Goal: Information Seeking & Learning: Learn about a topic

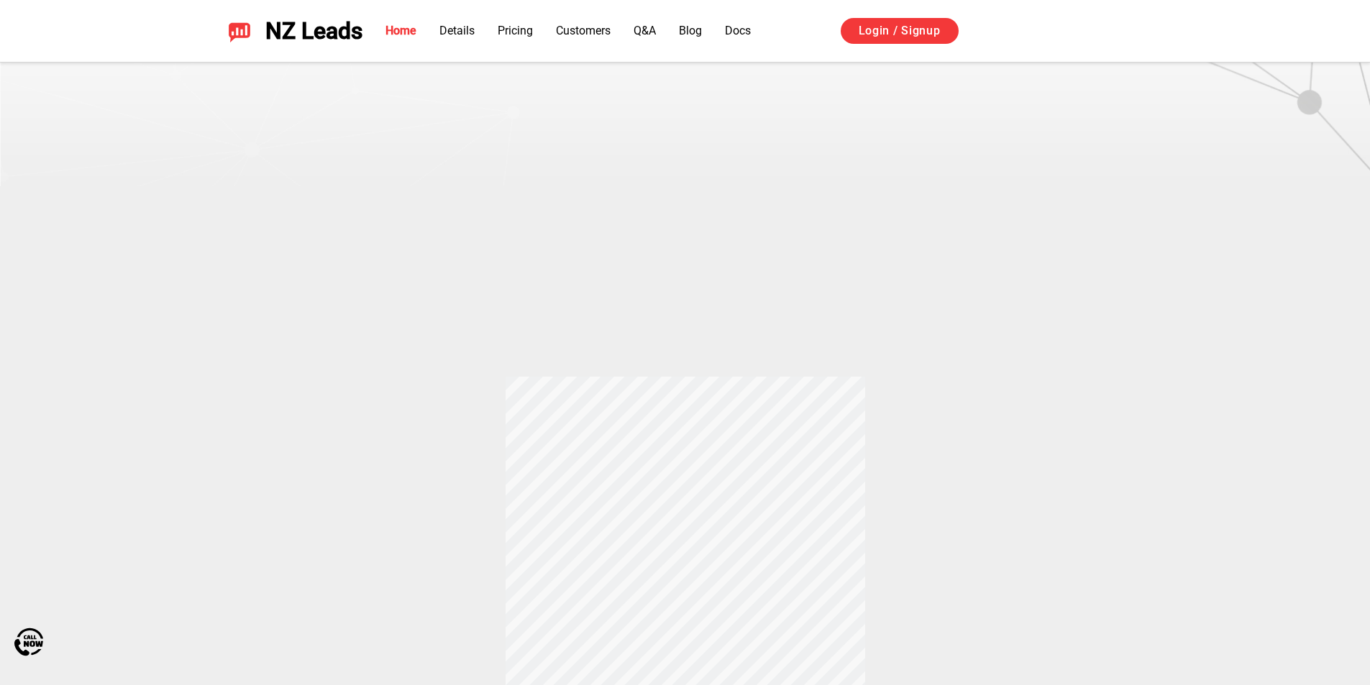
scroll to position [432, 0]
click at [954, 419] on div "How does Yelp and Thumbtack Auto Responder Works? When a customer messages your…" at bounding box center [685, 306] width 1007 height 640
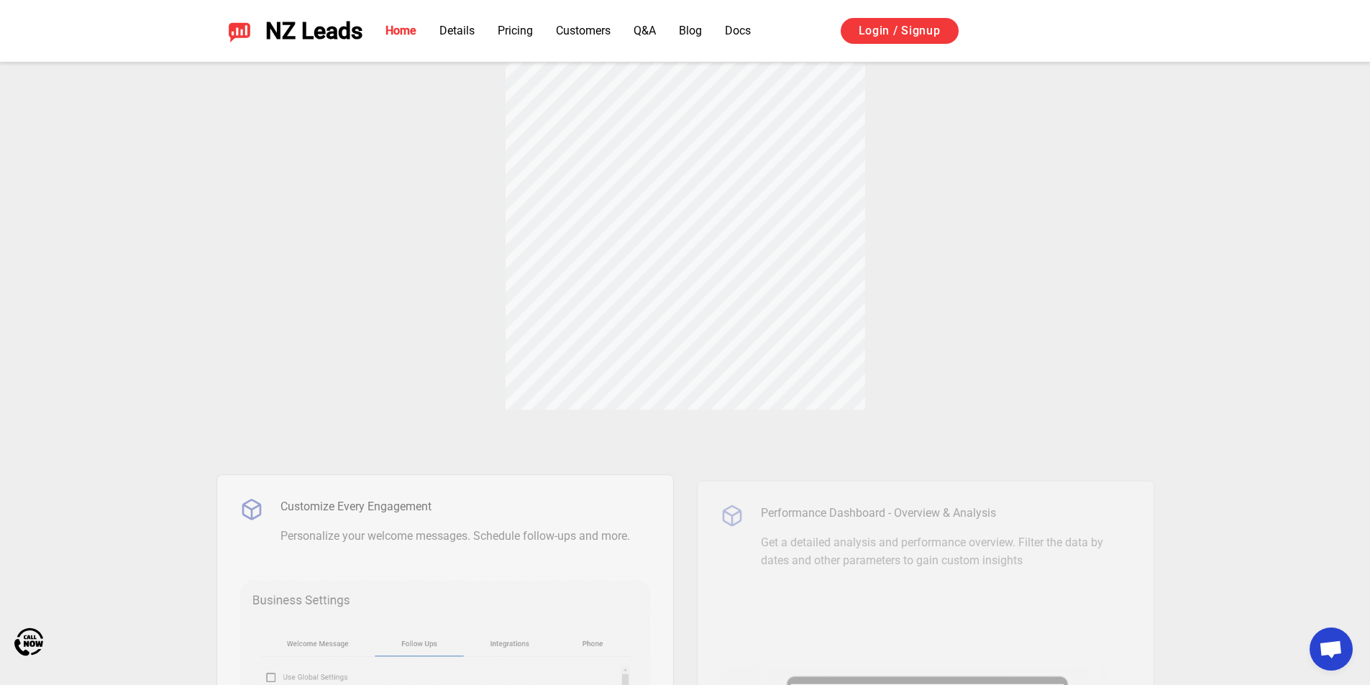
click at [334, 291] on div "How does Yelp and Thumbtack Auto Responder Works? When a customer messages your…" at bounding box center [685, 90] width 1007 height 640
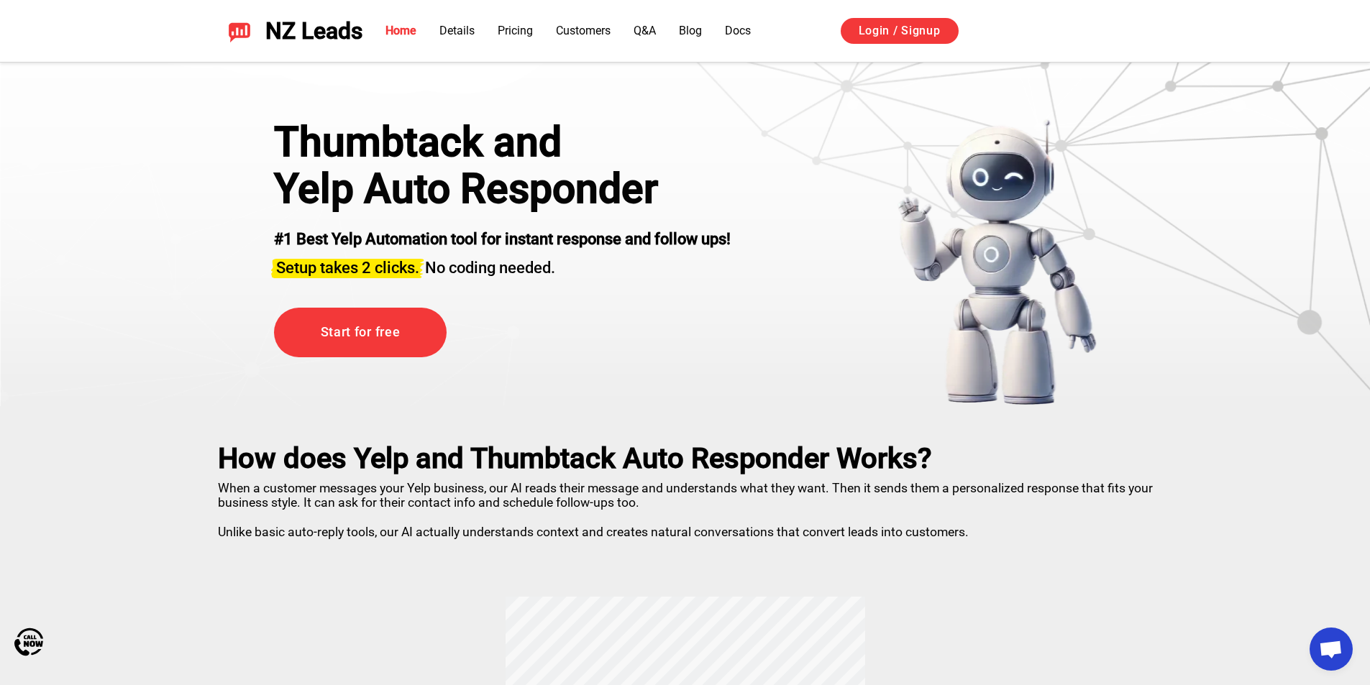
scroll to position [0, 0]
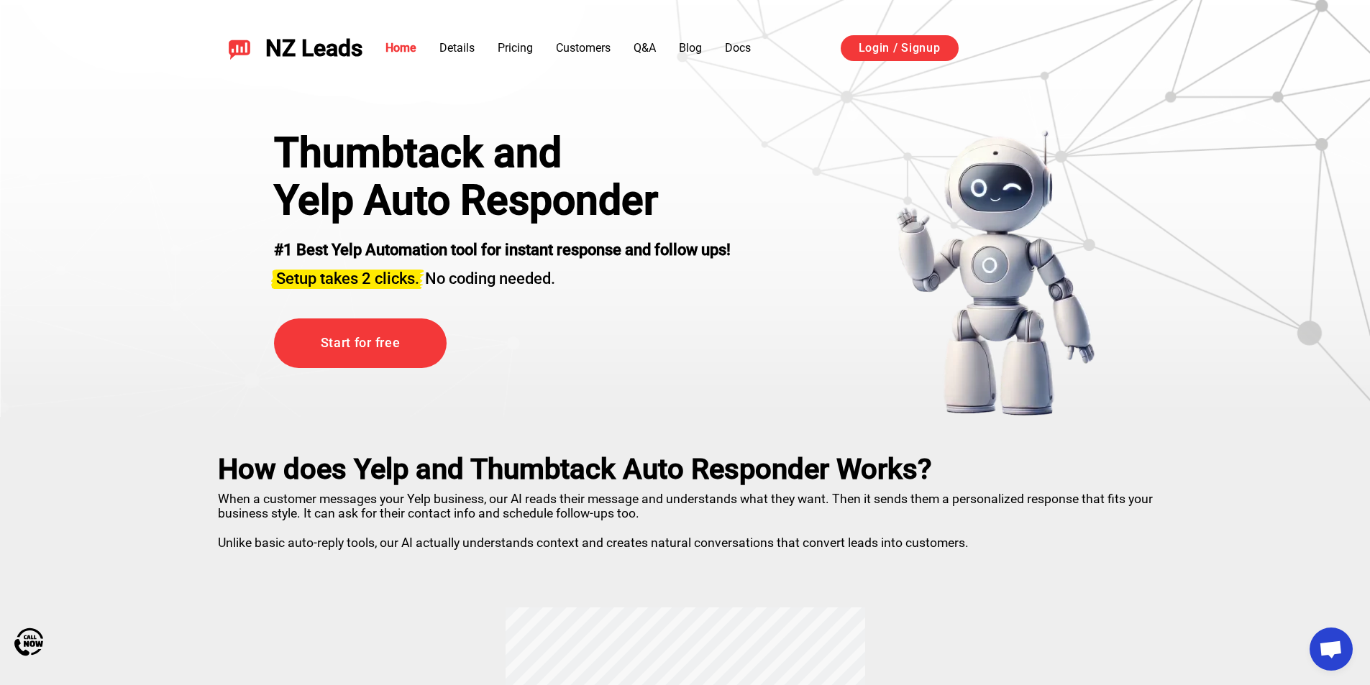
click at [162, 341] on div "Thumbtack and Yelp Auto Responder #1 Best Yelp Automation tool for instant resp…" at bounding box center [685, 208] width 1370 height 417
click at [621, 173] on div "Thumbtack and" at bounding box center [502, 152] width 457 height 47
click at [497, 47] on ul "Home Details Pricing Customers Q&A Blog Docs" at bounding box center [568, 48] width 365 height 17
click at [502, 47] on link "Pricing" at bounding box center [515, 48] width 35 height 14
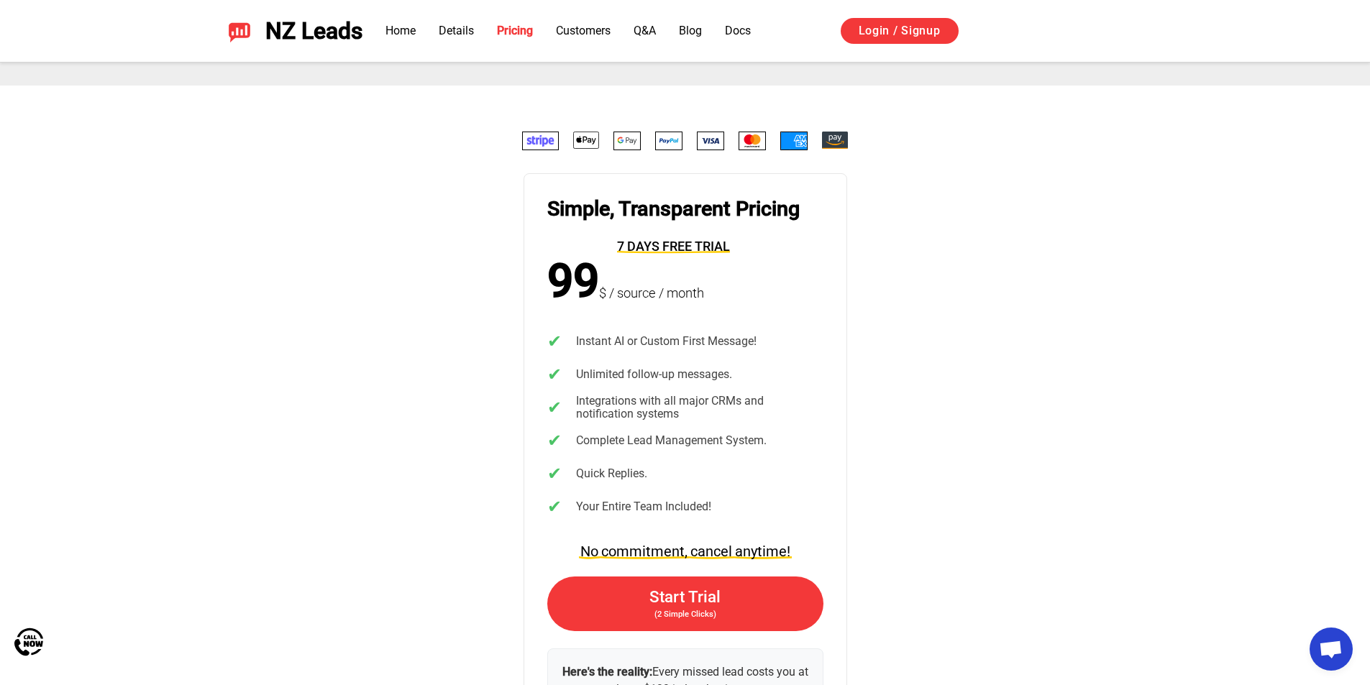
scroll to position [2791, 0]
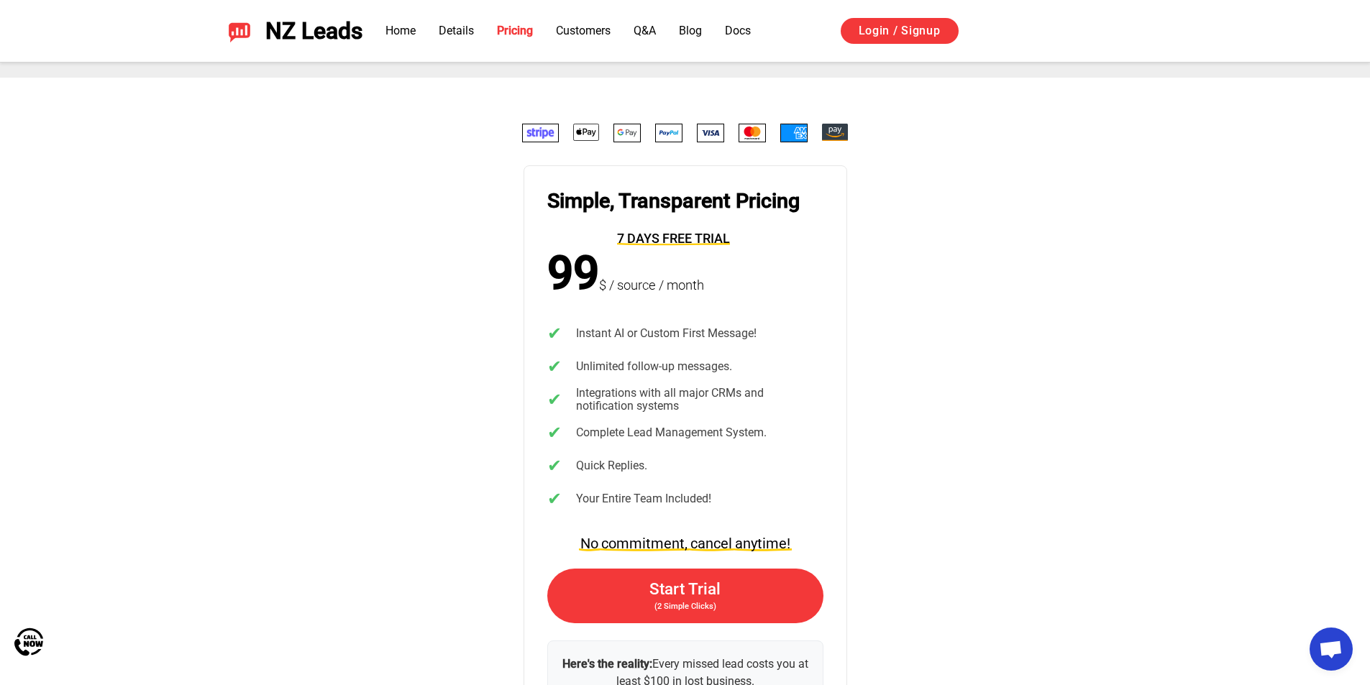
click at [960, 310] on div "Simple, Transparent Pricing 7 days free trial 99 $ / source / month ✔ Instant A…" at bounding box center [685, 445] width 1007 height 642
click at [808, 137] on img at bounding box center [793, 133] width 27 height 19
click at [850, 135] on div at bounding box center [685, 133] width 455 height 19
click at [903, 198] on div "Simple, Transparent Pricing 7 days free trial 99 $ / source / month ✔ Instant A…" at bounding box center [685, 445] width 1007 height 642
click at [895, 181] on div "Simple, Transparent Pricing 7 days free trial 99 $ / source / month ✔ Instant A…" at bounding box center [685, 445] width 1007 height 642
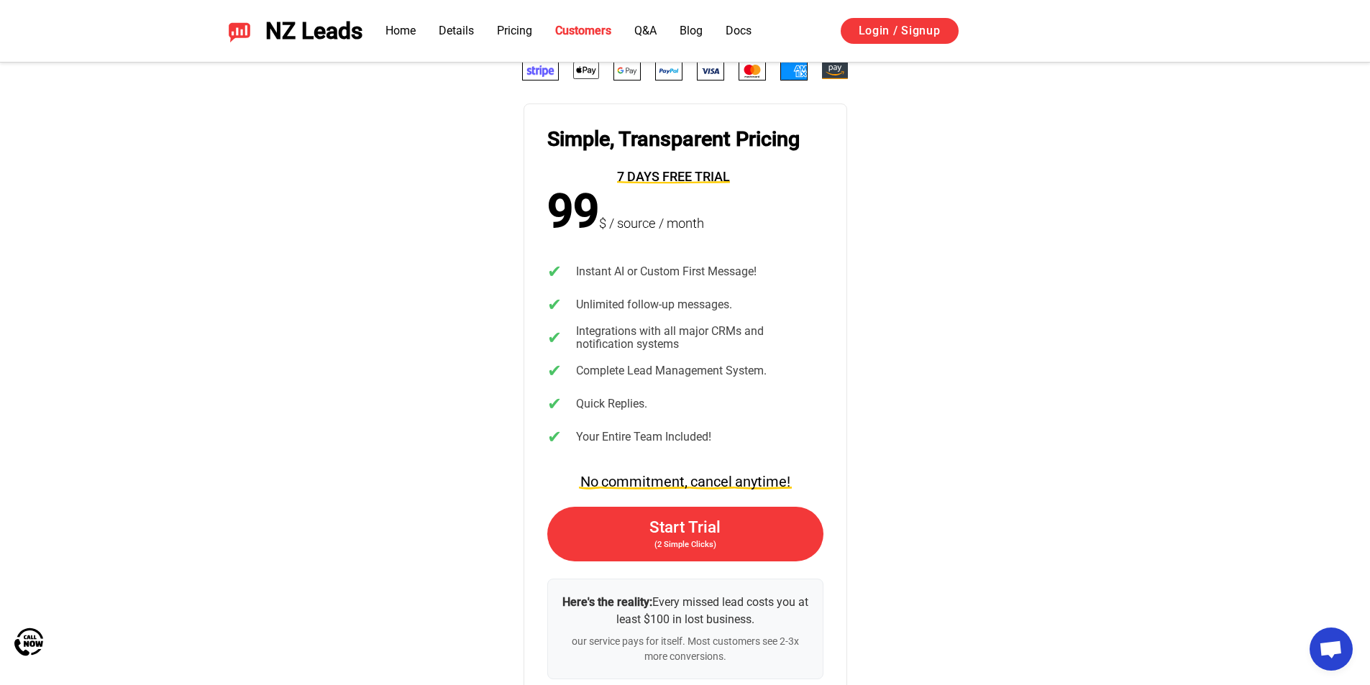
scroll to position [2733, 0]
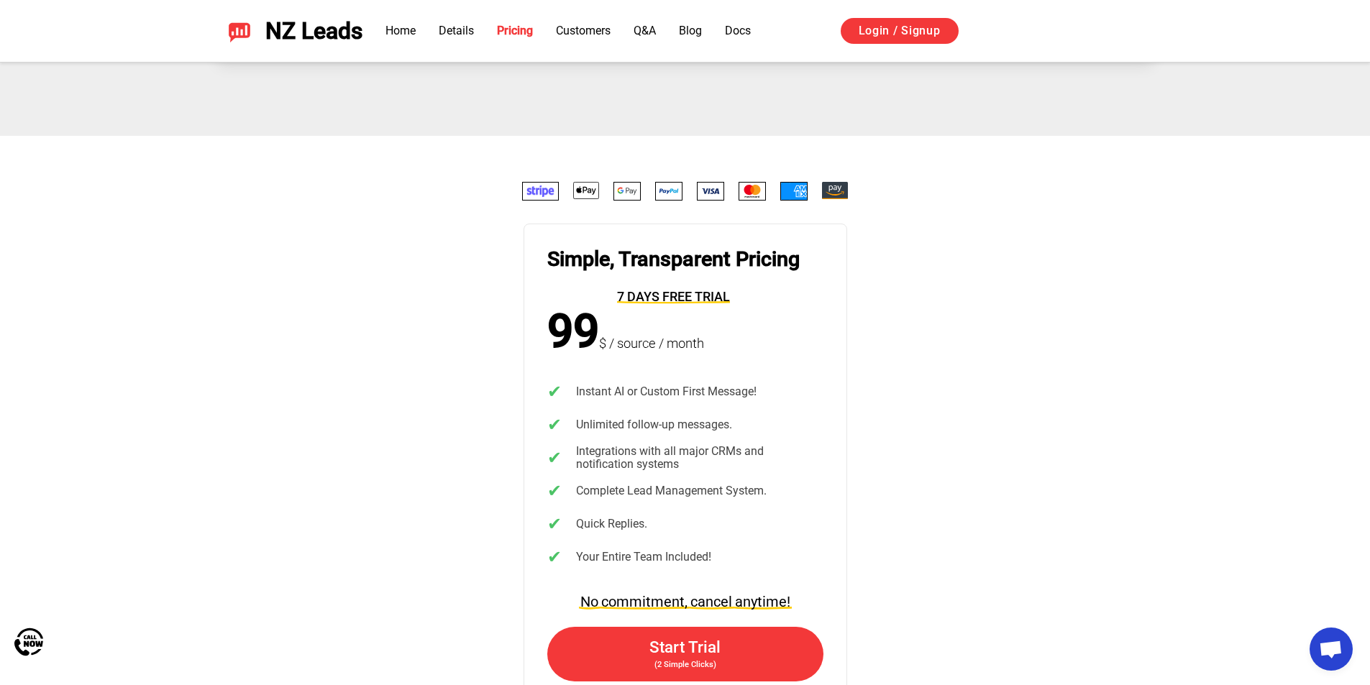
click at [1047, 437] on div "Simple, Transparent Pricing 7 days free trial 99 $ / source / month ✔ Instant A…" at bounding box center [685, 503] width 1007 height 642
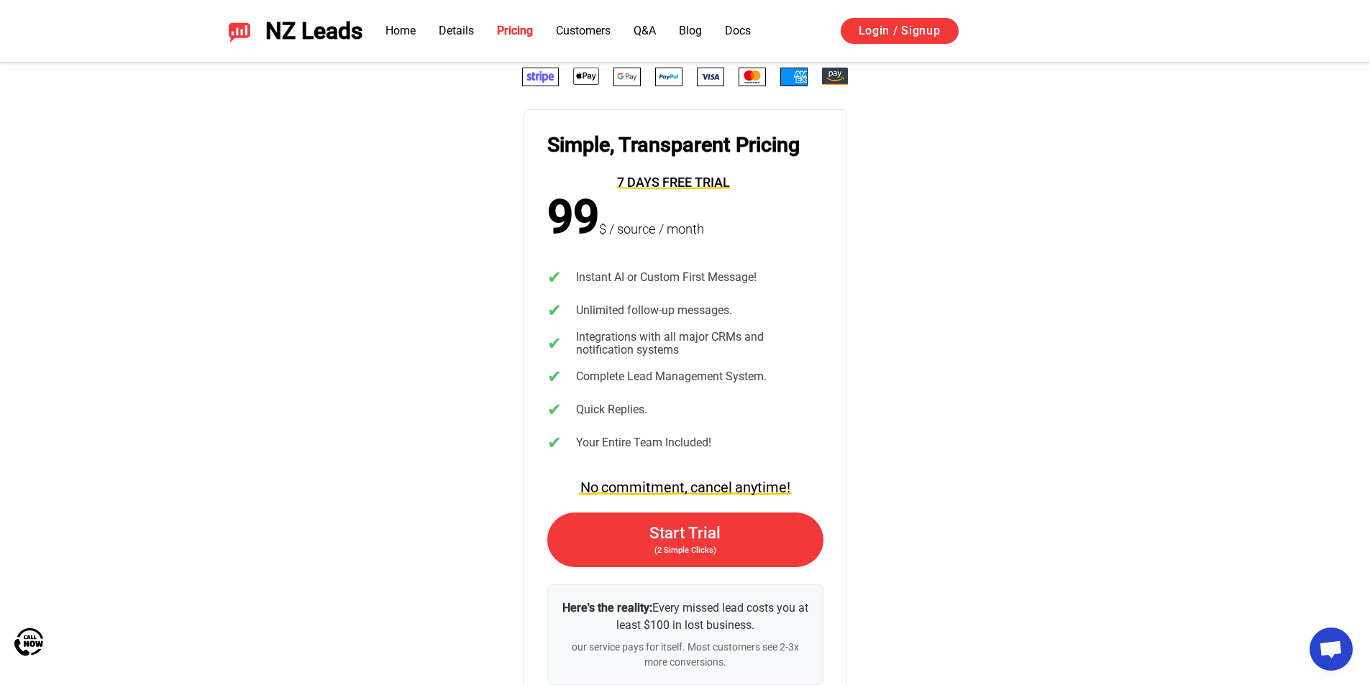
scroll to position [2877, 0]
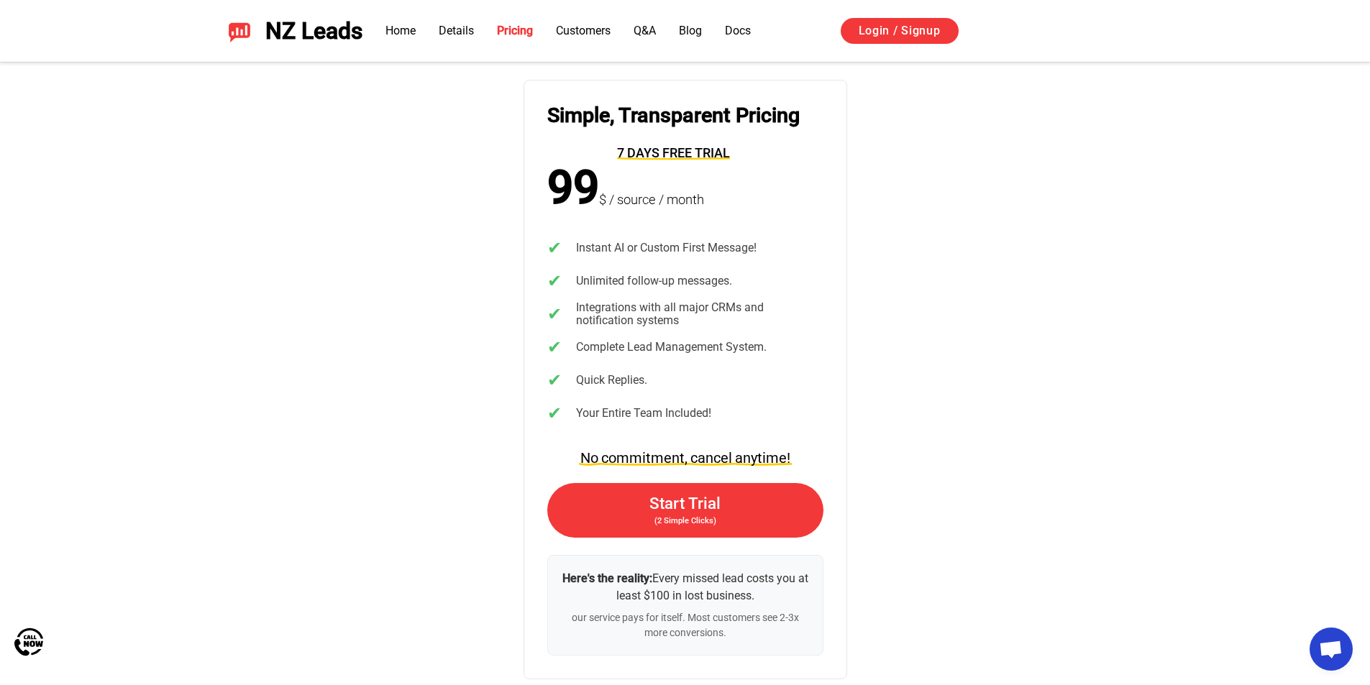
click at [905, 340] on div "Simple, Transparent Pricing 7 days free trial 99 $ / source / month ✔ Instant A…" at bounding box center [685, 359] width 1007 height 642
drag, startPoint x: 620, startPoint y: 147, endPoint x: 801, endPoint y: 151, distance: 181.3
click at [800, 151] on div "Simple, Transparent Pricing 7 days free trial" at bounding box center [673, 134] width 252 height 60
click at [839, 176] on div "Simple, Transparent Pricing 7 days free trial 99 $ / source / month ✔ Instant A…" at bounding box center [686, 380] width 324 height 601
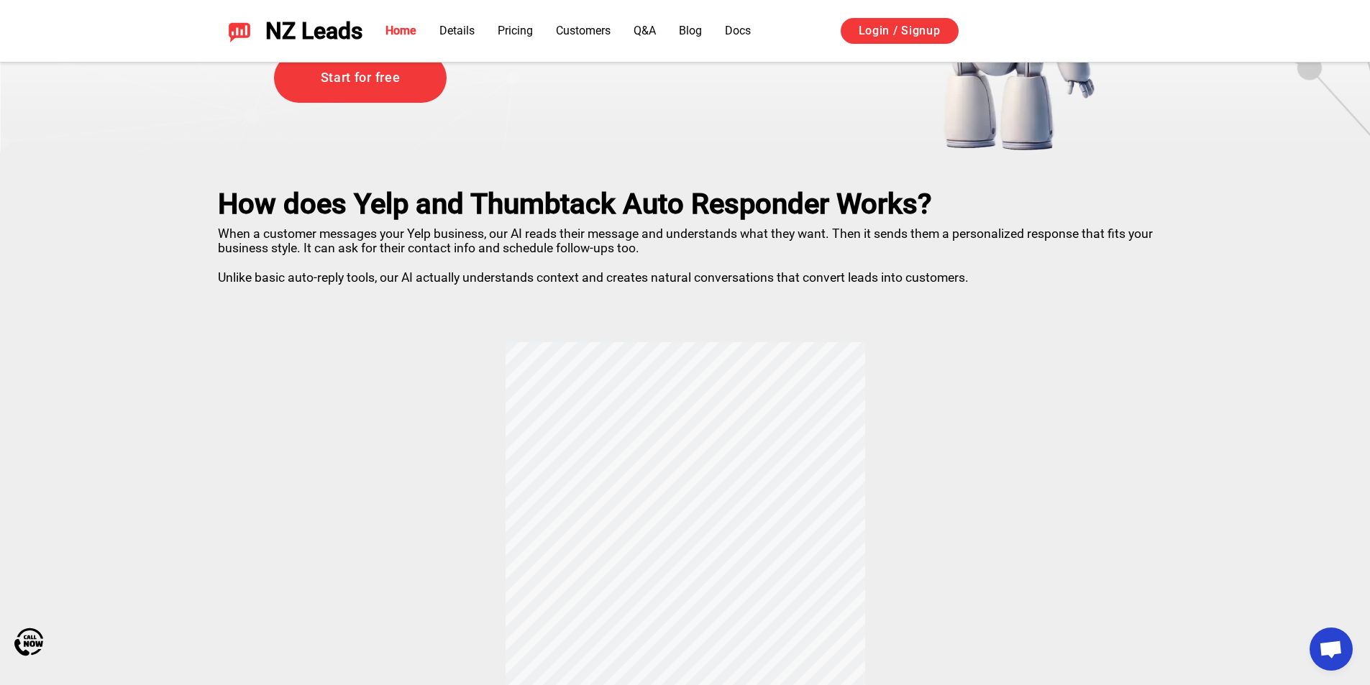
scroll to position [288, 0]
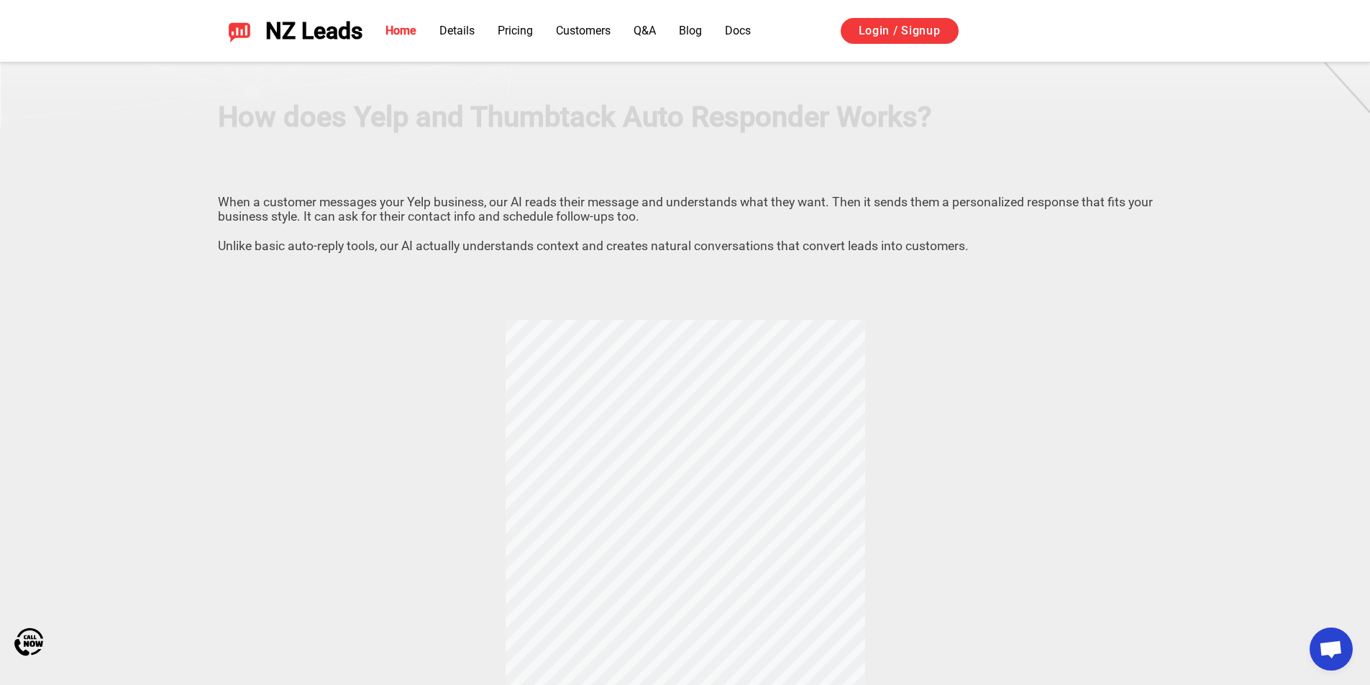
click at [690, 365] on div "How does Yelp and Thumbtack Auto Responder Works? When a customer messages your…" at bounding box center [685, 449] width 1007 height 640
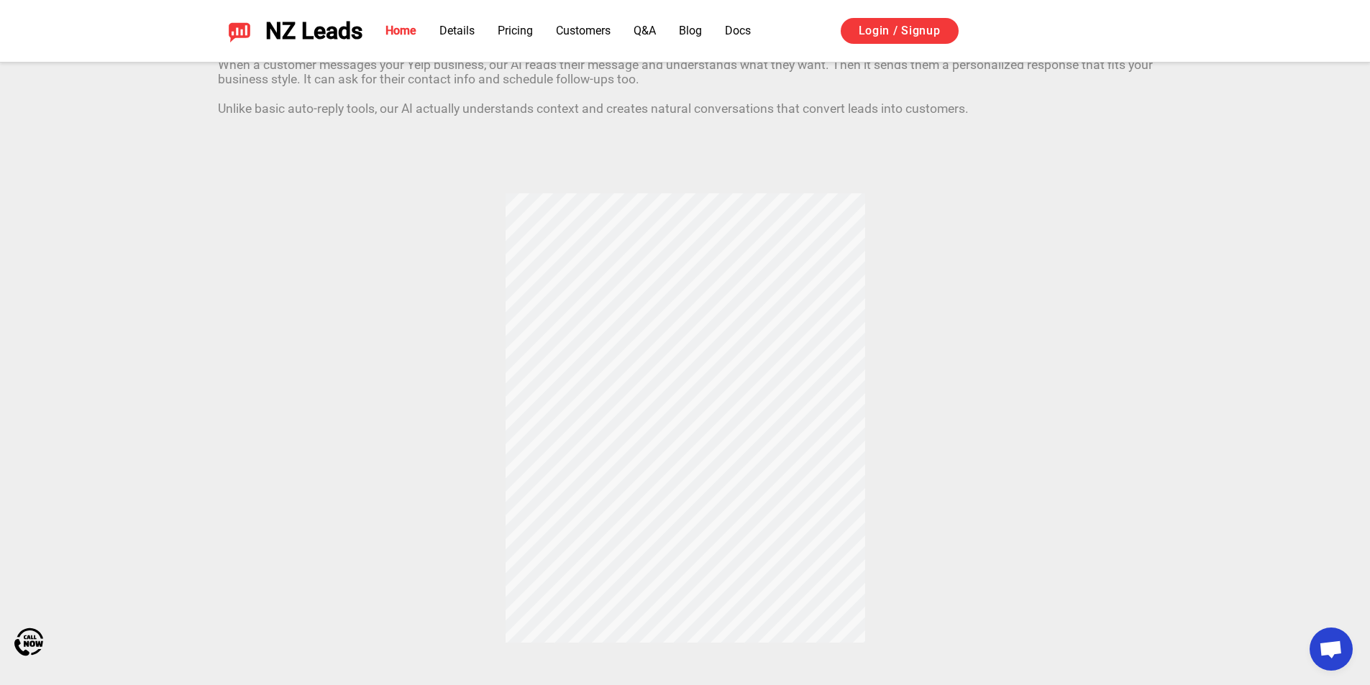
scroll to position [432, 0]
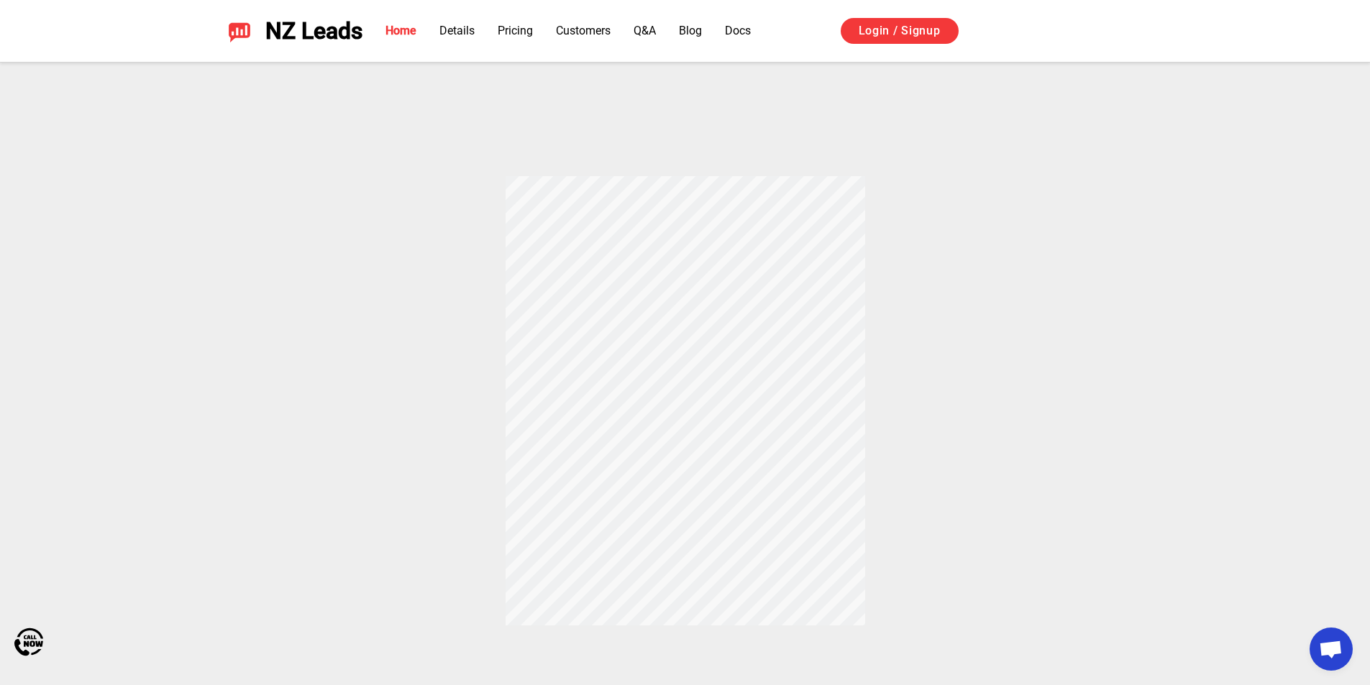
drag, startPoint x: 693, startPoint y: 230, endPoint x: 685, endPoint y: 324, distance: 93.8
click at [685, 324] on div "How does Yelp and Thumbtack Auto Responder Works? When a customer messages your…" at bounding box center [685, 306] width 1007 height 640
drag, startPoint x: 684, startPoint y: 392, endPoint x: 684, endPoint y: 238, distance: 153.9
click at [684, 238] on div "How does Yelp and Thumbtack Auto Responder Works? When a customer messages your…" at bounding box center [685, 306] width 1007 height 640
drag, startPoint x: 693, startPoint y: 335, endPoint x: 689, endPoint y: 420, distance: 84.9
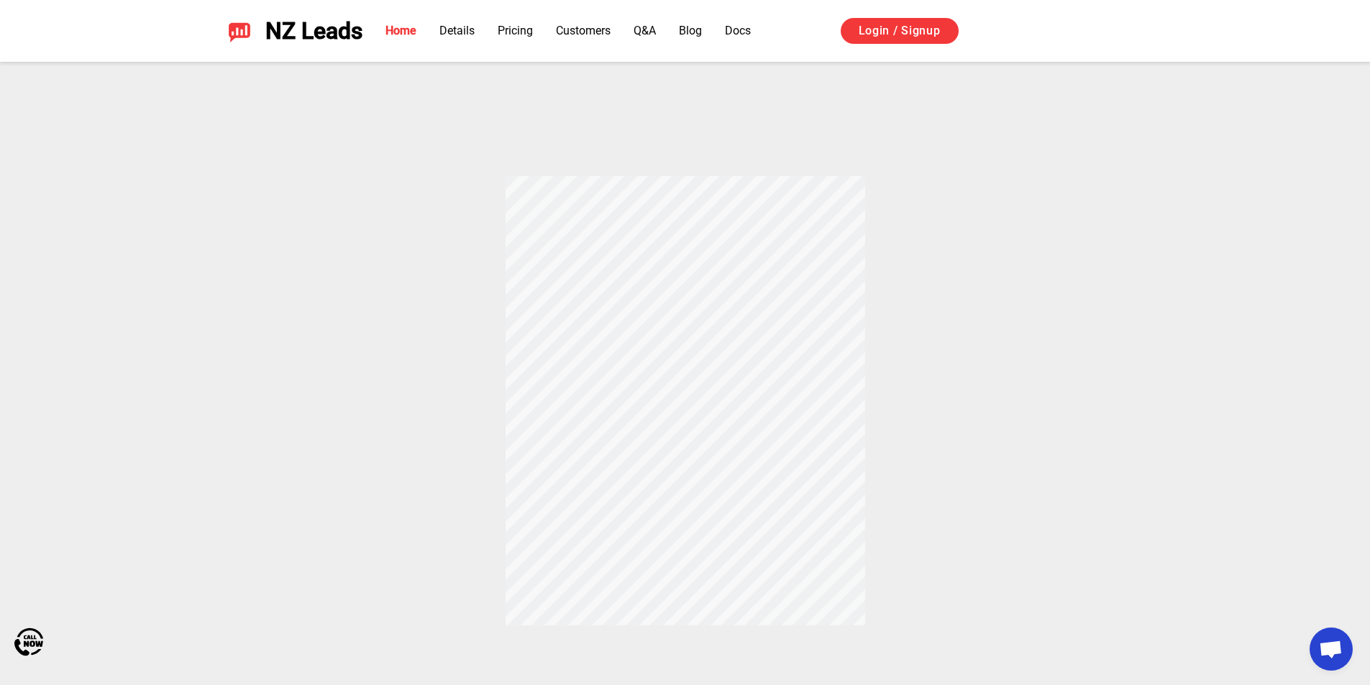
click at [688, 386] on div "How does Yelp and Thumbtack Auto Responder Works? When a customer messages your…" at bounding box center [685, 306] width 1007 height 640
drag, startPoint x: 690, startPoint y: 431, endPoint x: 685, endPoint y: 242, distance: 189.2
click at [685, 242] on div "How does Yelp and Thumbtack Auto Responder Works? When a customer messages your…" at bounding box center [685, 306] width 1007 height 640
drag, startPoint x: 685, startPoint y: 242, endPoint x: 682, endPoint y: 429, distance: 187.0
click at [682, 429] on div "How does Yelp and Thumbtack Auto Responder Works? When a customer messages your…" at bounding box center [685, 306] width 1007 height 640
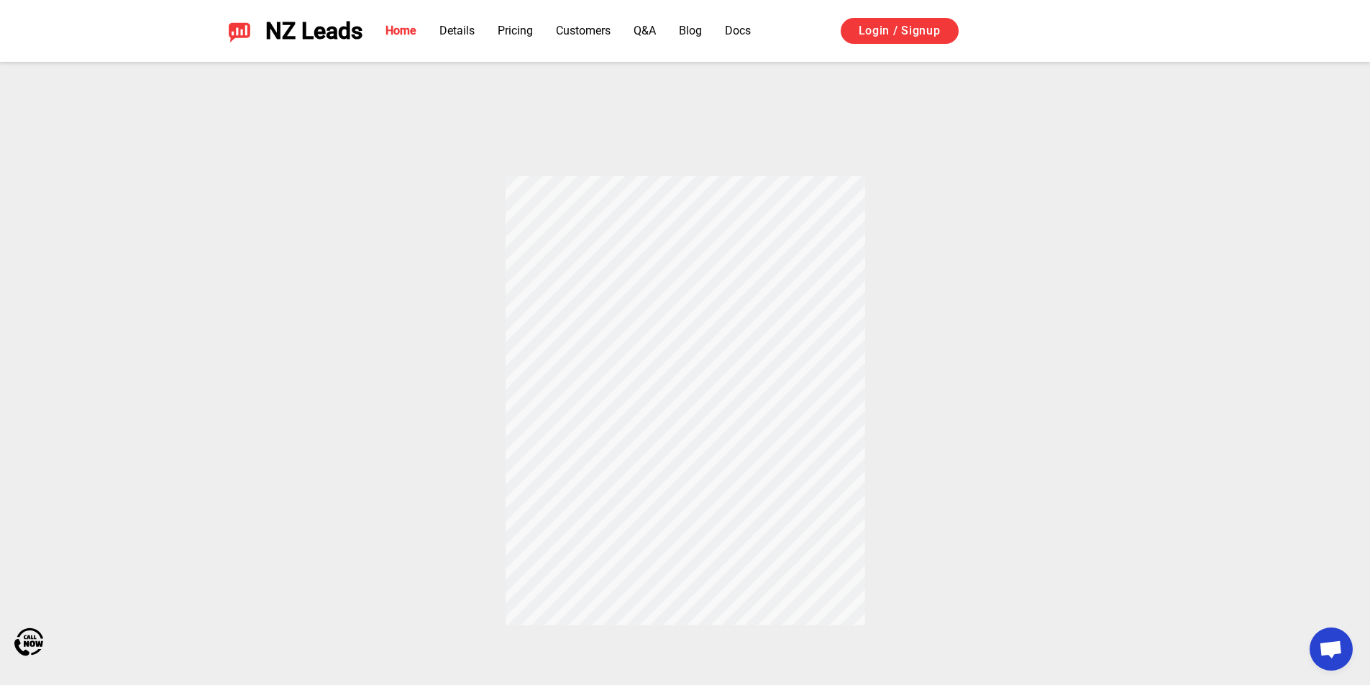
drag, startPoint x: 690, startPoint y: 419, endPoint x: 676, endPoint y: 242, distance: 177.5
click at [670, 229] on div "How does Yelp and Thumbtack Auto Responder Works? When a customer messages your…" at bounding box center [685, 306] width 1007 height 640
drag, startPoint x: 691, startPoint y: 252, endPoint x: 673, endPoint y: 399, distance: 147.9
click at [673, 399] on div "How does Yelp and Thumbtack Auto Responder Works? When a customer messages your…" at bounding box center [685, 306] width 1007 height 640
drag, startPoint x: 686, startPoint y: 311, endPoint x: 686, endPoint y: 244, distance: 67.6
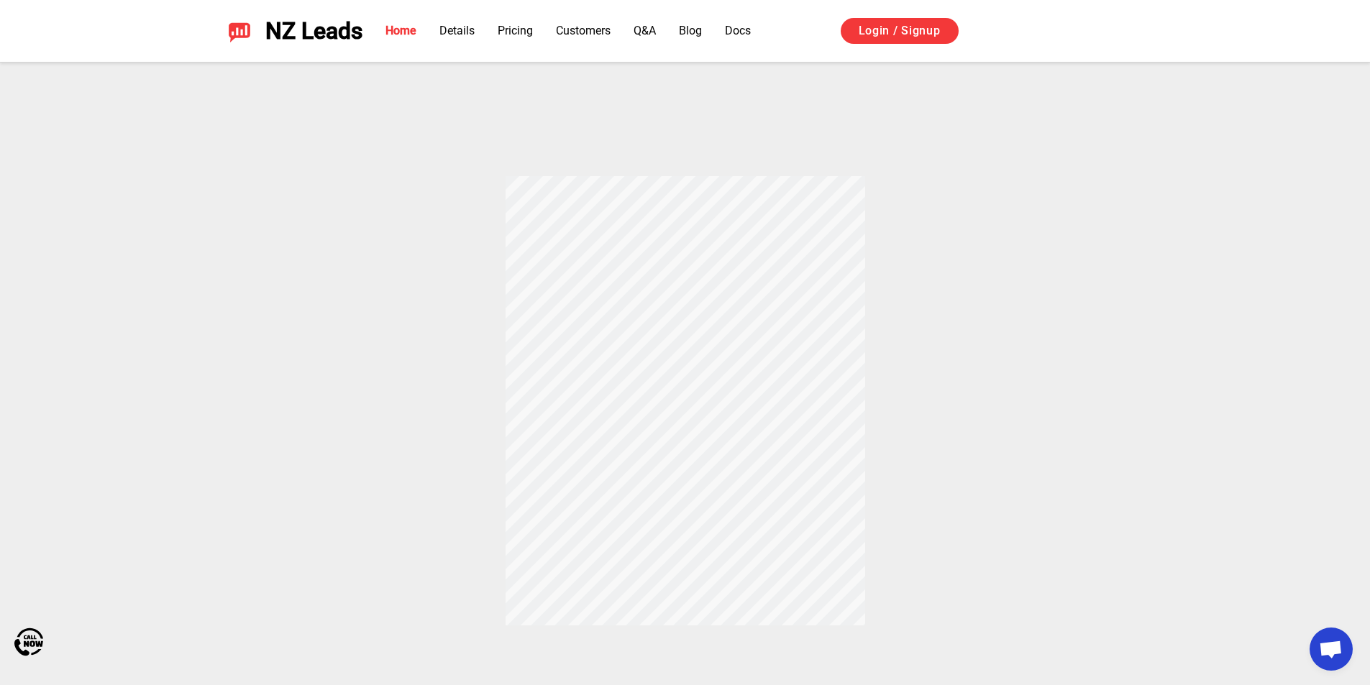
click at [686, 250] on div "How does Yelp and Thumbtack Auto Responder Works? When a customer messages your…" at bounding box center [685, 306] width 1007 height 640
drag, startPoint x: 685, startPoint y: 228, endPoint x: 678, endPoint y: 421, distance: 193.6
click at [679, 410] on div "How does Yelp and Thumbtack Auto Responder Works? When a customer messages your…" at bounding box center [685, 306] width 1007 height 640
drag, startPoint x: 682, startPoint y: 370, endPoint x: 683, endPoint y: 258, distance: 112.2
click at [683, 258] on div "How does Yelp and Thumbtack Auto Responder Works? When a customer messages your…" at bounding box center [685, 306] width 1007 height 640
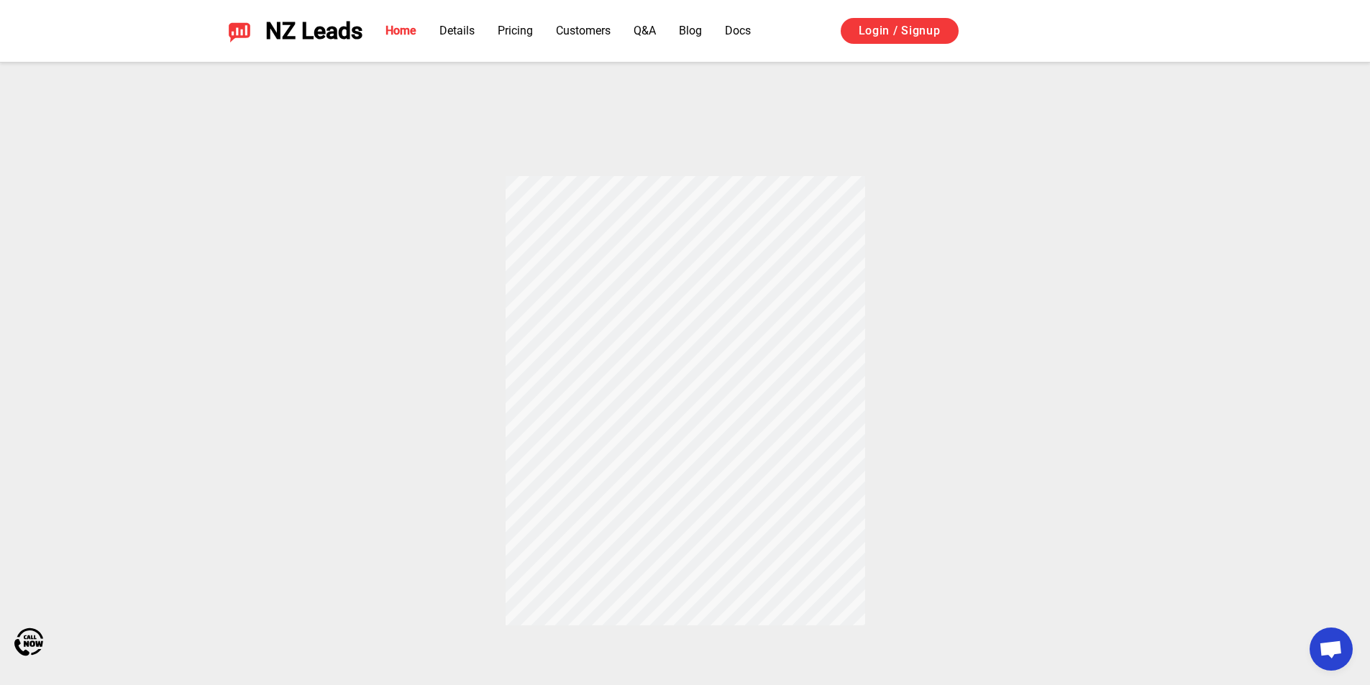
drag, startPoint x: 685, startPoint y: 229, endPoint x: 684, endPoint y: 407, distance: 178.4
click at [684, 407] on div "How does Yelp and Thumbtack Auto Responder Works? When a customer messages your…" at bounding box center [685, 306] width 1007 height 640
drag, startPoint x: 683, startPoint y: 423, endPoint x: 673, endPoint y: 242, distance: 180.9
click at [673, 242] on div "How does Yelp and Thumbtack Auto Responder Works? When a customer messages your…" at bounding box center [685, 306] width 1007 height 640
click at [701, 228] on div "How does Yelp and Thumbtack Auto Responder Works? When a customer messages your…" at bounding box center [685, 306] width 1007 height 640
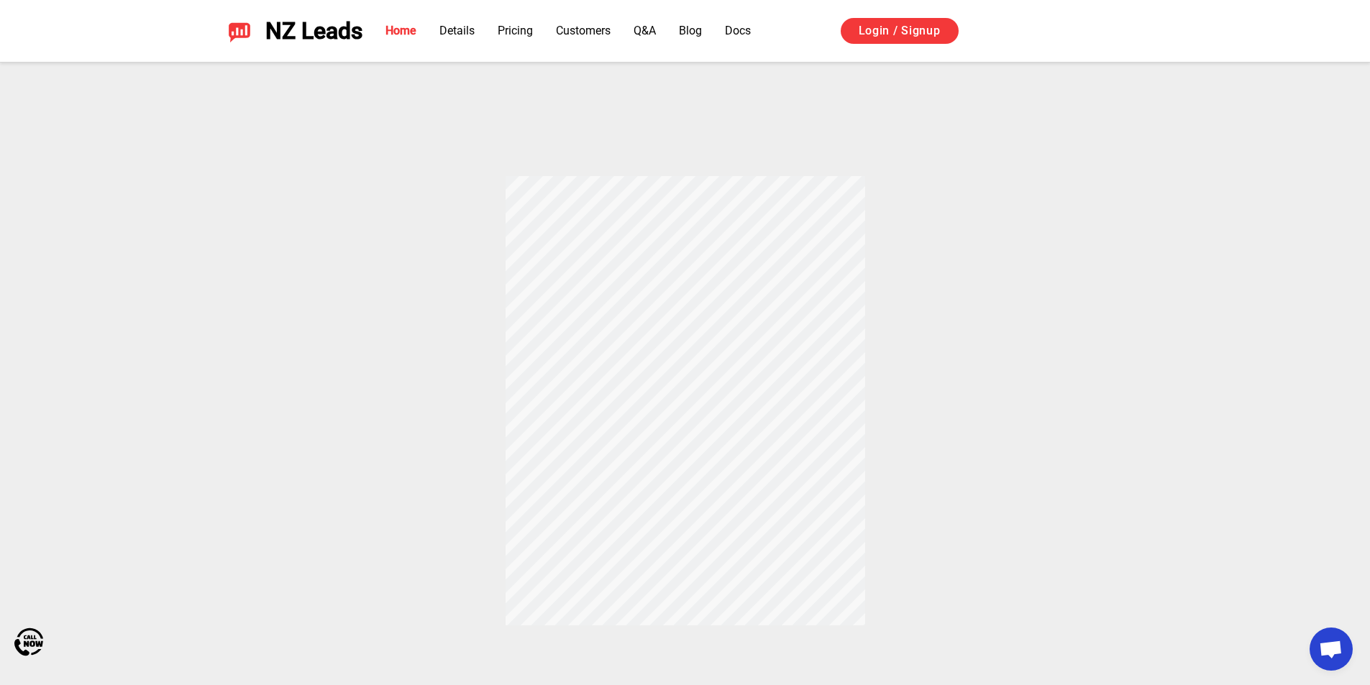
click at [696, 206] on div "How does Yelp and Thumbtack Auto Responder Works? When a customer messages your…" at bounding box center [685, 306] width 1007 height 640
click at [691, 205] on div "How does Yelp and Thumbtack Auto Responder Works? When a customer messages your…" at bounding box center [685, 306] width 1007 height 640
click at [690, 204] on div "How does Yelp and Thumbtack Auto Responder Works? When a customer messages your…" at bounding box center [685, 306] width 1007 height 640
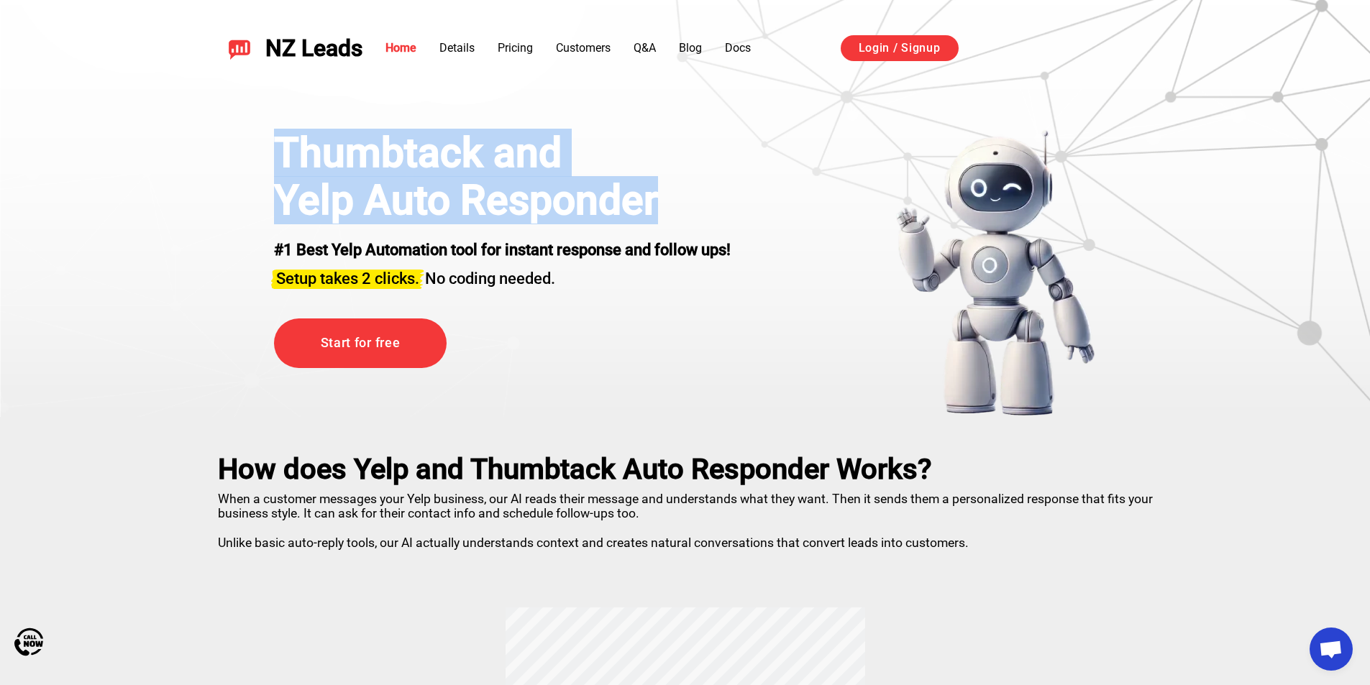
drag, startPoint x: 320, startPoint y: 161, endPoint x: 671, endPoint y: 213, distance: 354.8
click at [671, 213] on div "Thumbtack and Yelp Auto Responder #1 Best Yelp Automation tool for instant resp…" at bounding box center [502, 209] width 457 height 160
click at [671, 219] on h1 "Yelp Auto Responder" at bounding box center [502, 200] width 457 height 47
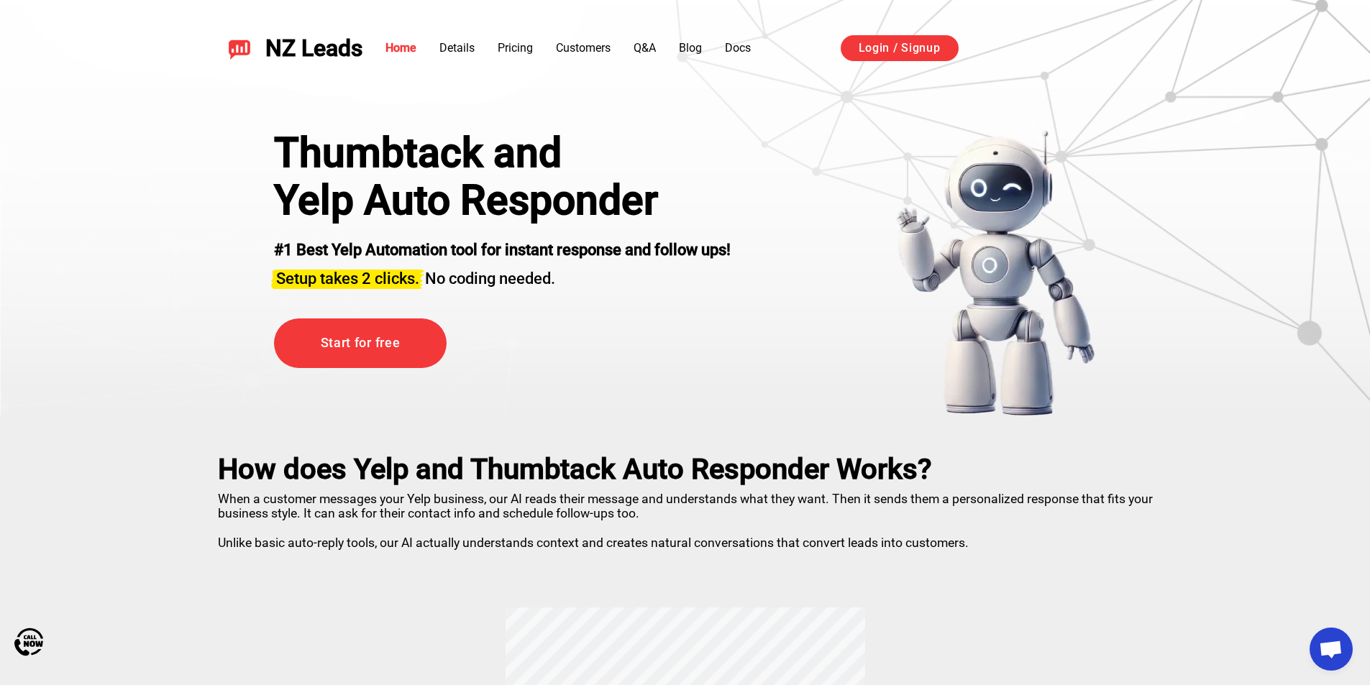
click at [694, 210] on h1 "Yelp Auto Responder" at bounding box center [502, 200] width 457 height 47
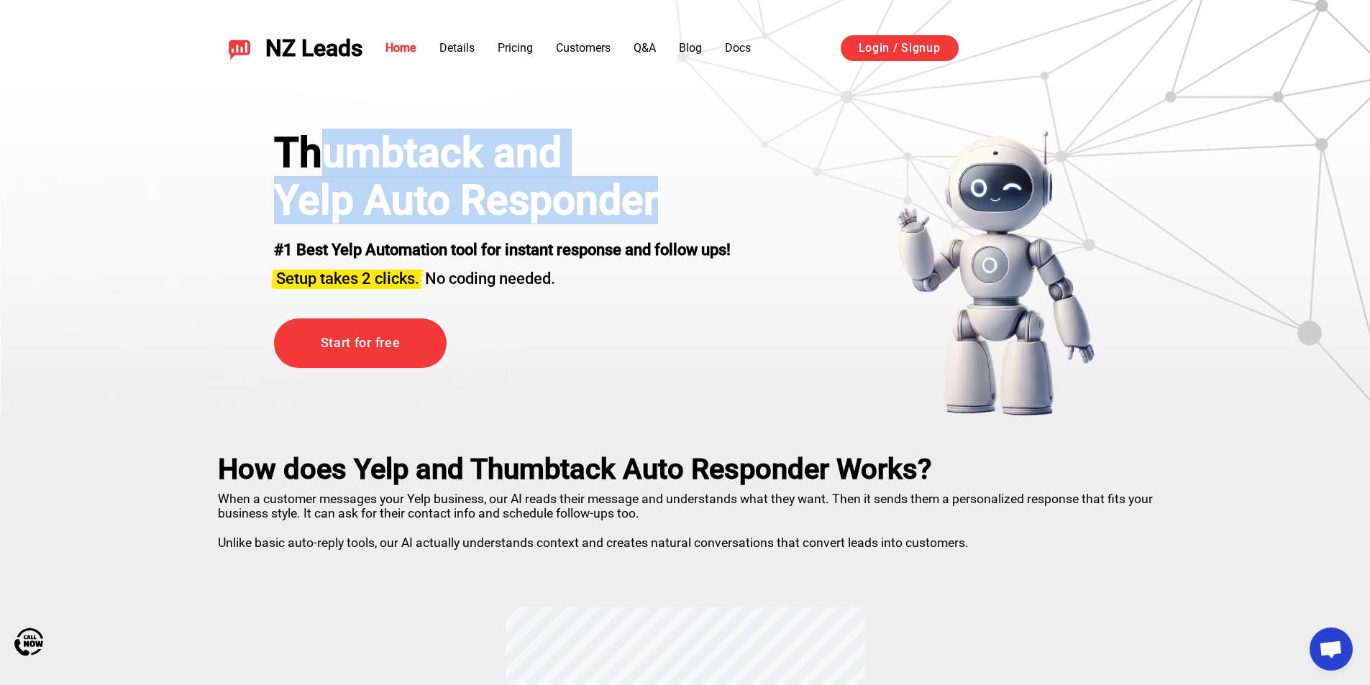
drag, startPoint x: 621, startPoint y: 196, endPoint x: 268, endPoint y: 145, distance: 356.1
click at [323, 121] on div "Thumbtack and Yelp Auto Responder #1 Best Yelp Automation tool for instant resp…" at bounding box center [685, 256] width 1007 height 324
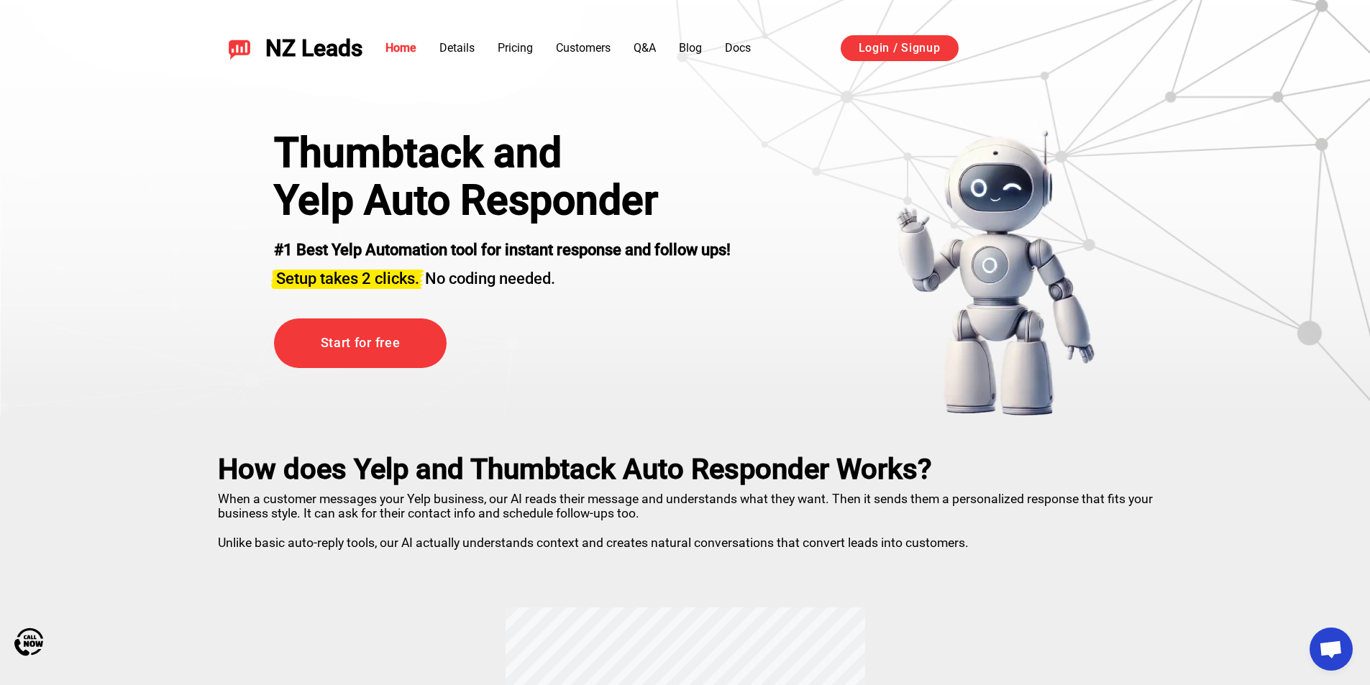
click at [268, 145] on div "Thumbtack and Yelp Auto Responder #1 Best Yelp Automation tool for instant resp…" at bounding box center [685, 273] width 894 height 288
drag, startPoint x: 240, startPoint y: 142, endPoint x: 476, endPoint y: 165, distance: 237.0
click at [476, 165] on div "Thumbtack and Yelp Auto Responder #1 Best Yelp Automation tool for instant resp…" at bounding box center [685, 273] width 894 height 288
click at [501, 162] on div "Thumbtack and" at bounding box center [502, 152] width 457 height 47
drag, startPoint x: 496, startPoint y: 160, endPoint x: 560, endPoint y: 163, distance: 64.8
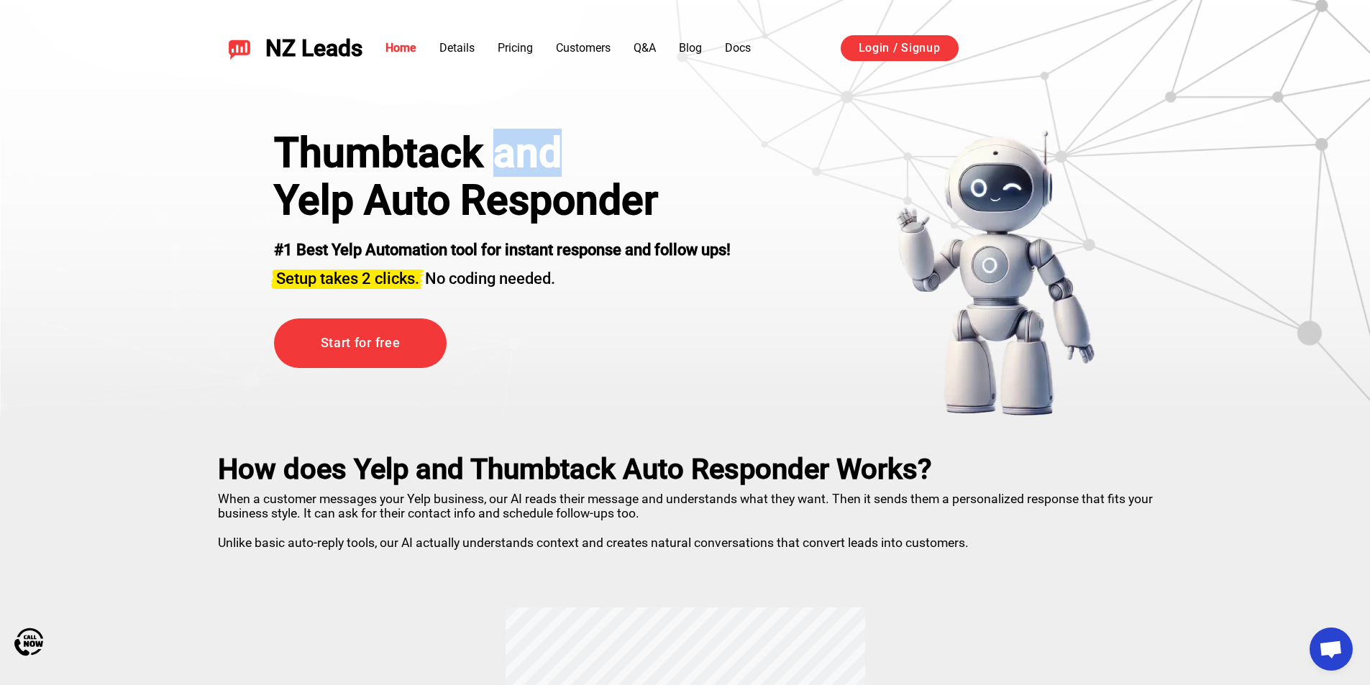
click at [560, 163] on div "Thumbtack and" at bounding box center [502, 152] width 457 height 47
click at [359, 178] on h1 "Yelp Auto Responder" at bounding box center [502, 200] width 457 height 47
drag, startPoint x: 316, startPoint y: 201, endPoint x: 362, endPoint y: 201, distance: 45.3
click at [363, 201] on h1 "Yelp Auto Responder" at bounding box center [502, 200] width 457 height 47
click at [273, 198] on div "Thumbtack and Yelp Auto Responder #1 Best Yelp Automation tool for instant resp…" at bounding box center [685, 273] width 894 height 288
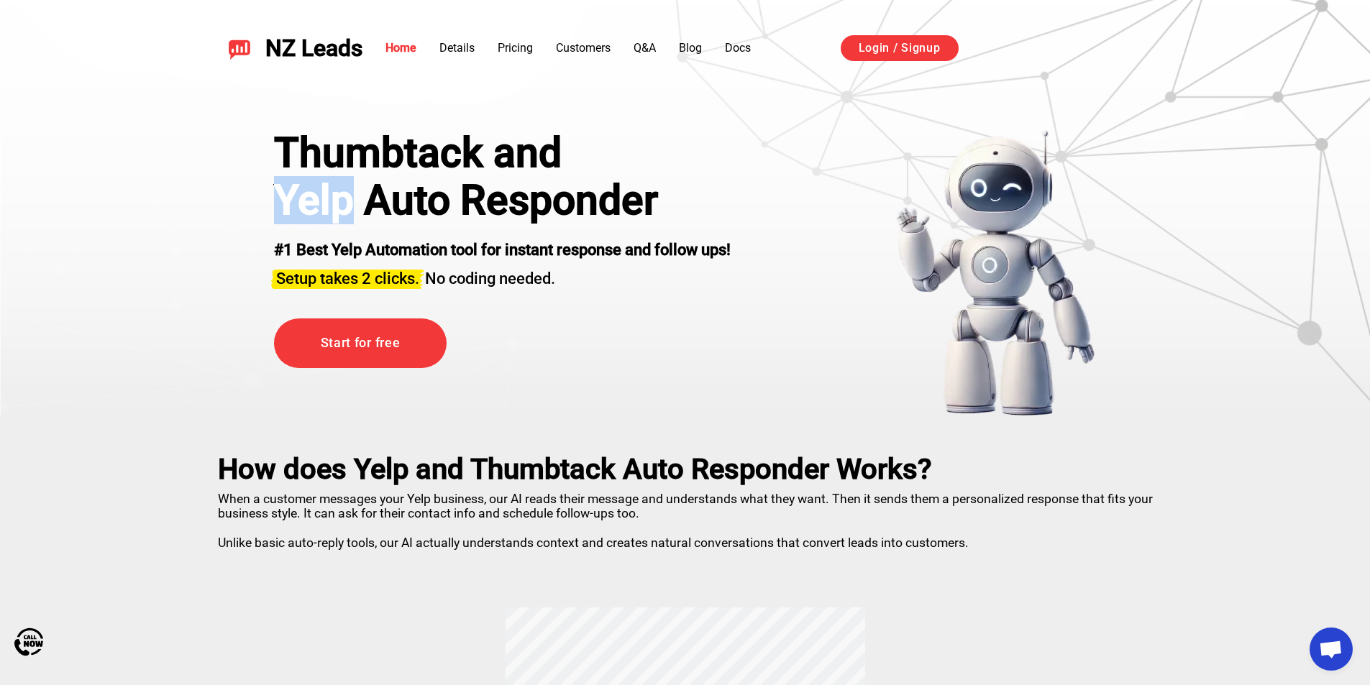
drag, startPoint x: 262, startPoint y: 203, endPoint x: 347, endPoint y: 207, distance: 85.0
click at [347, 208] on div "Thumbtack and Yelp Auto Responder #1 Best Yelp Automation tool for instant resp…" at bounding box center [685, 273] width 894 height 288
click at [383, 200] on h1 "Yelp Auto Responder" at bounding box center [502, 200] width 457 height 47
drag, startPoint x: 366, startPoint y: 201, endPoint x: 452, endPoint y: 202, distance: 85.6
click at [452, 202] on h1 "Yelp Auto Responder" at bounding box center [502, 200] width 457 height 47
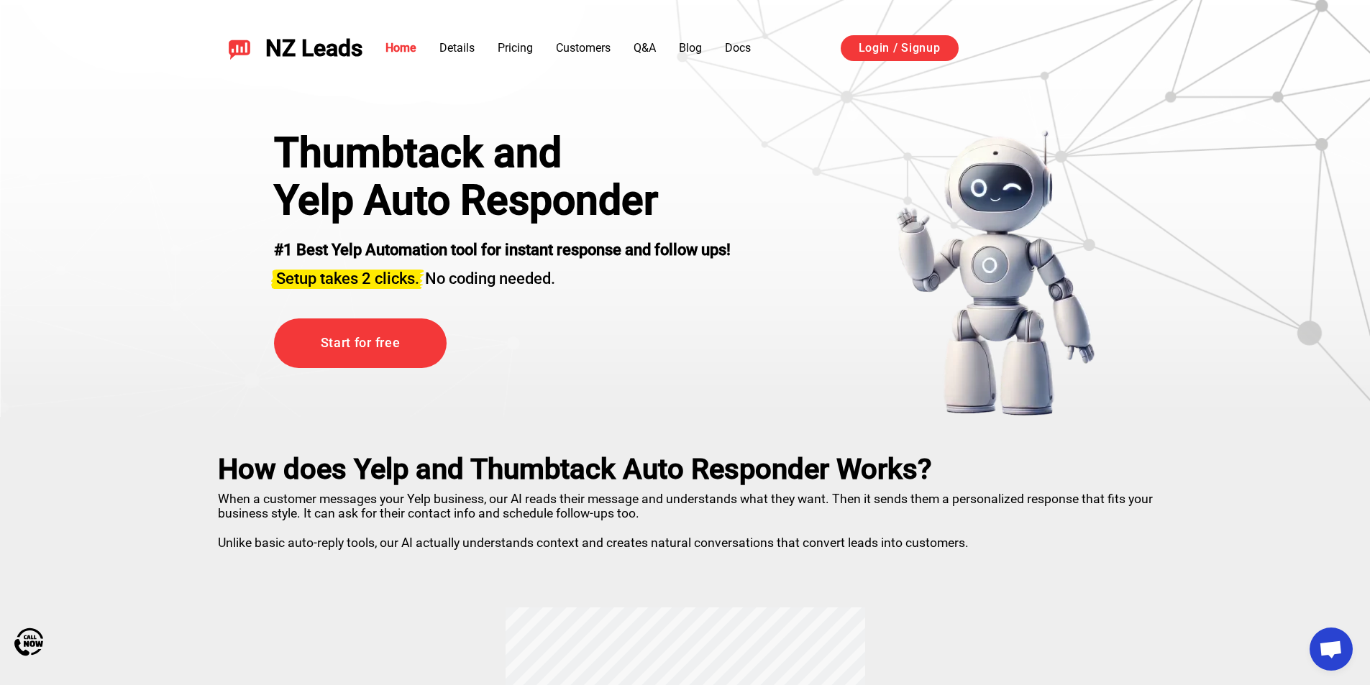
click at [502, 199] on h1 "Yelp Auto Responder" at bounding box center [502, 200] width 457 height 47
drag, startPoint x: 467, startPoint y: 200, endPoint x: 699, endPoint y: 200, distance: 232.3
click at [699, 200] on h1 "Yelp Auto Responder" at bounding box center [502, 200] width 457 height 47
click at [504, 209] on h1 "Yelp Auto Responder" at bounding box center [502, 200] width 457 height 47
drag, startPoint x: 477, startPoint y: 200, endPoint x: 667, endPoint y: 210, distance: 190.2
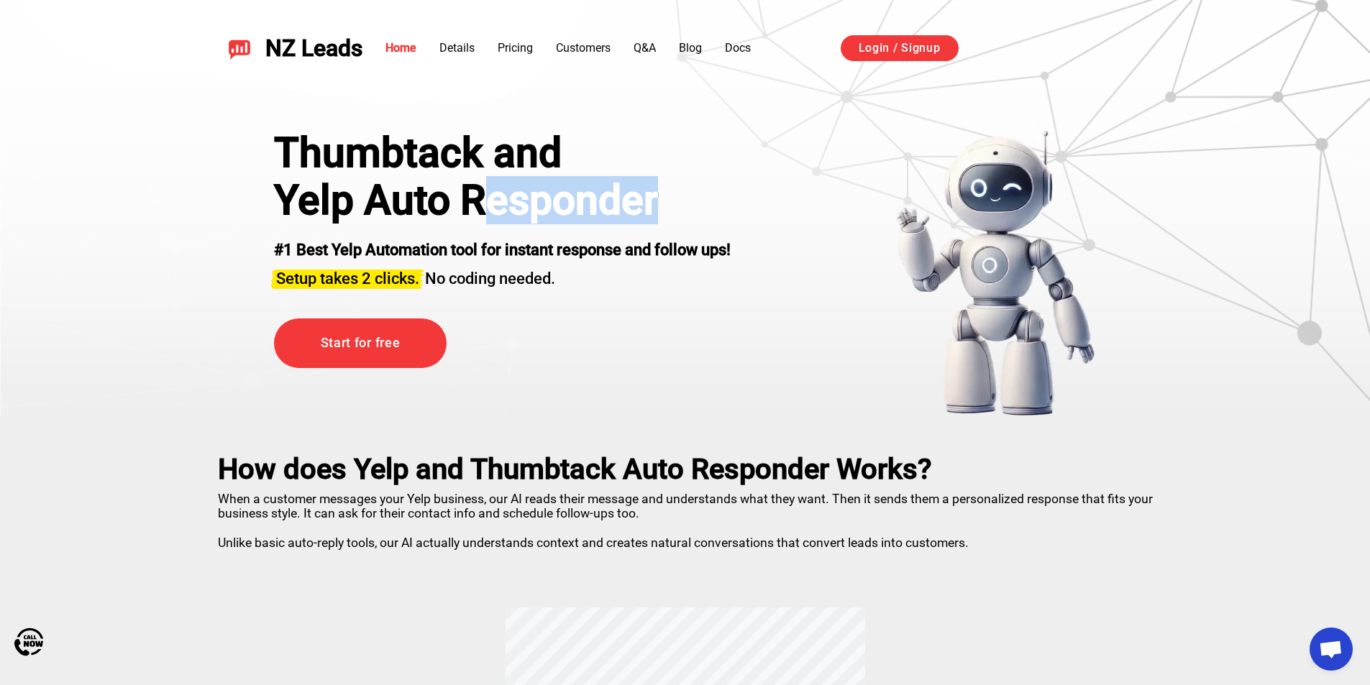
click at [667, 210] on h1 "Yelp Auto Responder" at bounding box center [502, 200] width 457 height 47
click at [503, 206] on h1 "Yelp Auto Responder" at bounding box center [502, 200] width 457 height 47
click at [468, 204] on h1 "Yelp Auto Responder" at bounding box center [502, 200] width 457 height 47
drag, startPoint x: 468, startPoint y: 202, endPoint x: 721, endPoint y: 211, distance: 253.3
click at [721, 211] on h1 "Yelp Auto Responder" at bounding box center [502, 200] width 457 height 47
